Goal: Task Accomplishment & Management: Manage account settings

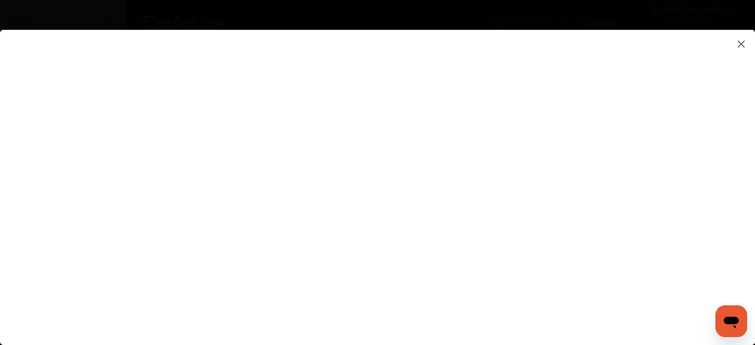
click at [365, 149] on flutter-view at bounding box center [377, 177] width 755 height 295
click at [581, 288] on flutter-view at bounding box center [377, 177] width 755 height 295
type input "**********"
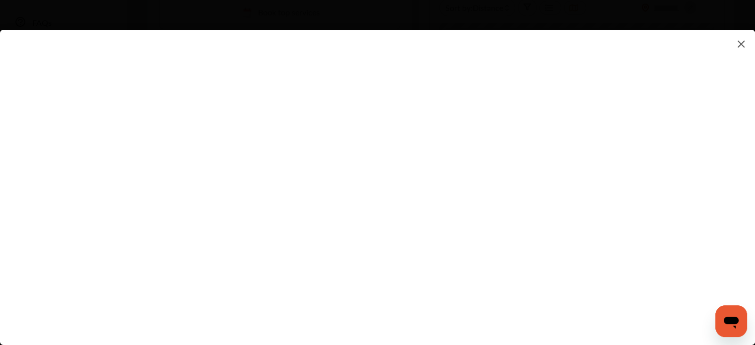
click at [750, 72] on flutter-view at bounding box center [377, 177] width 755 height 295
click at [646, 198] on flutter-view at bounding box center [377, 177] width 755 height 295
click at [740, 44] on img at bounding box center [741, 44] width 12 height 12
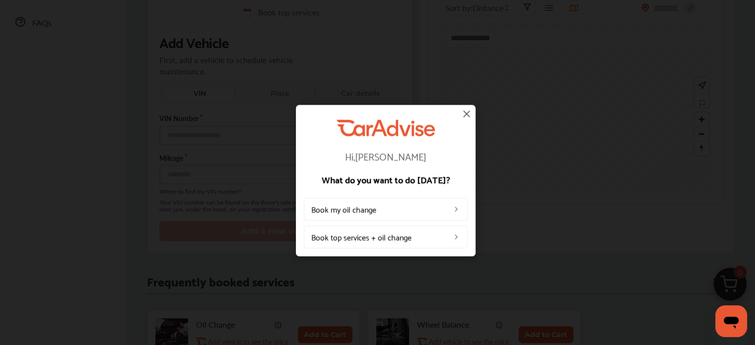
click at [465, 113] on img at bounding box center [467, 114] width 12 height 12
